Goal: Find specific page/section: Find specific page/section

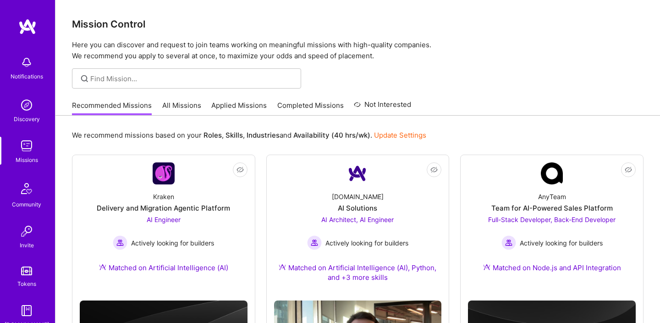
click at [23, 32] on img at bounding box center [27, 26] width 18 height 17
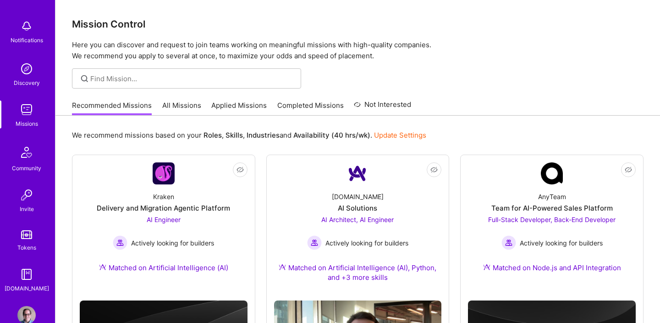
scroll to position [56, 0]
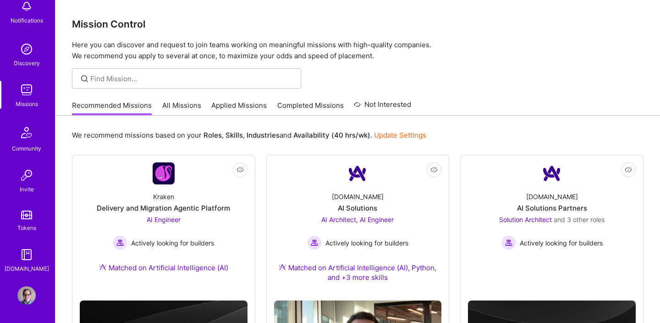
click at [29, 289] on img at bounding box center [26, 295] width 18 height 18
